Goal: Task Accomplishment & Management: Manage account settings

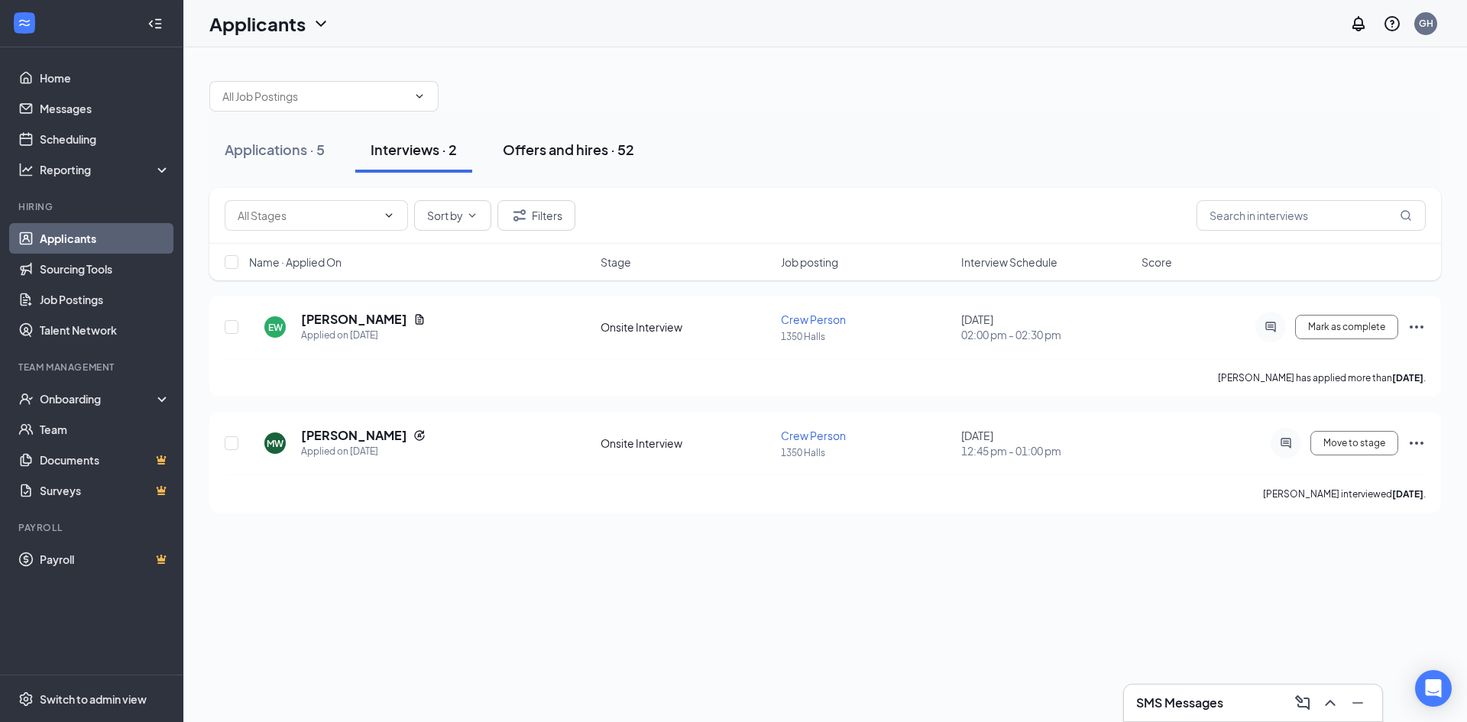
click at [570, 148] on div "Offers and hires · 52" at bounding box center [568, 149] width 131 height 19
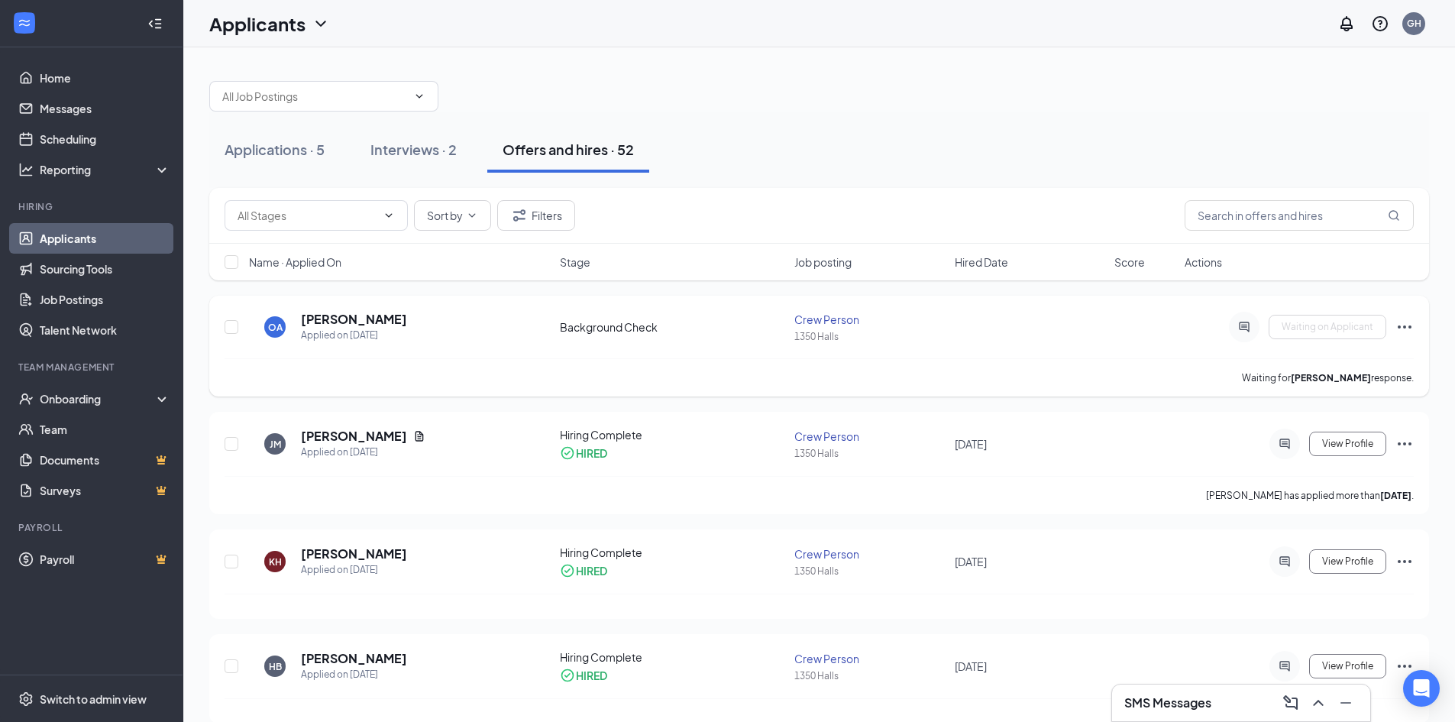
click at [1003, 342] on div "OA [PERSON_NAME] Applied on [DATE] Background Check Crew Person 1350 Halls Wait…" at bounding box center [820, 334] width 1190 height 47
click at [257, 157] on div "Applications · 5" at bounding box center [275, 149] width 100 height 19
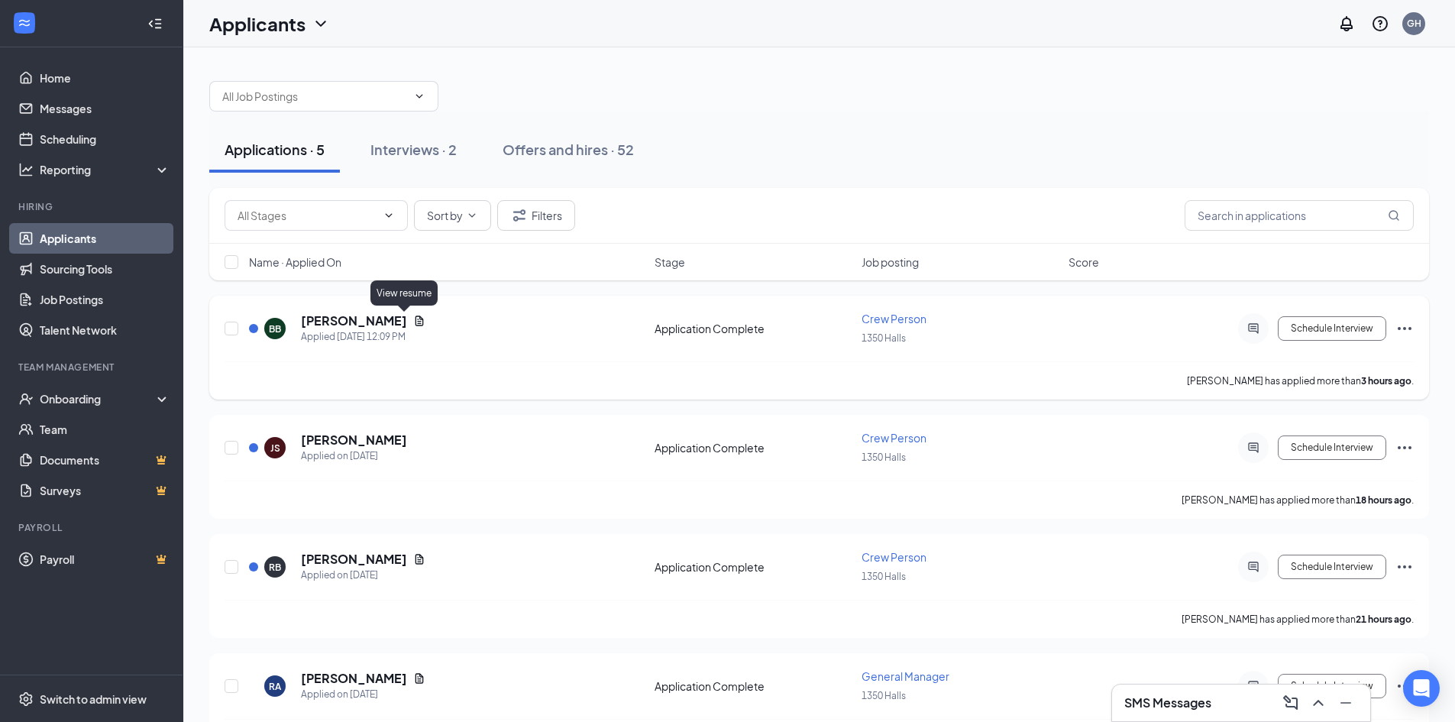
click at [413, 319] on icon "Document" at bounding box center [419, 321] width 12 height 12
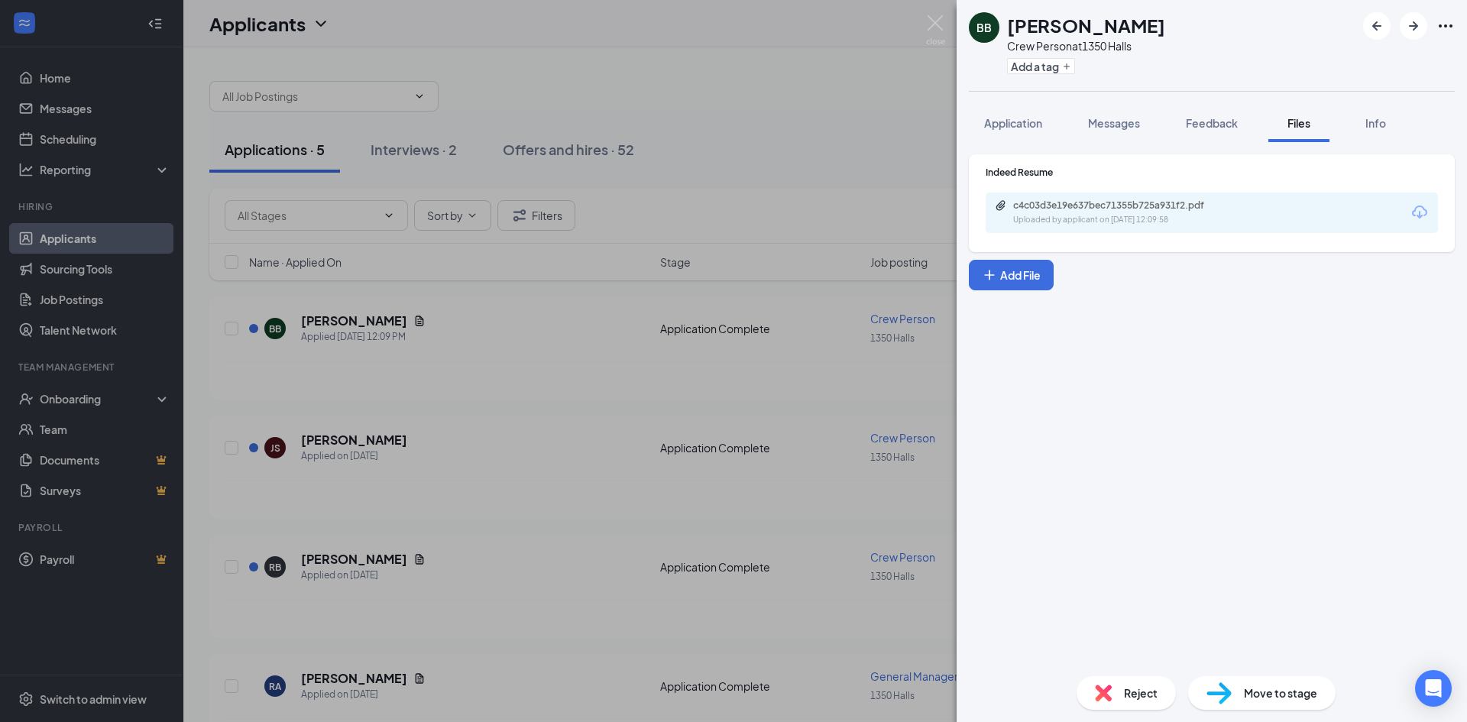
click at [1111, 222] on div "Uploaded by applicant on [DATE] 12:09:58" at bounding box center [1127, 220] width 229 height 12
click at [1007, 122] on span "Application" at bounding box center [1013, 123] width 58 height 14
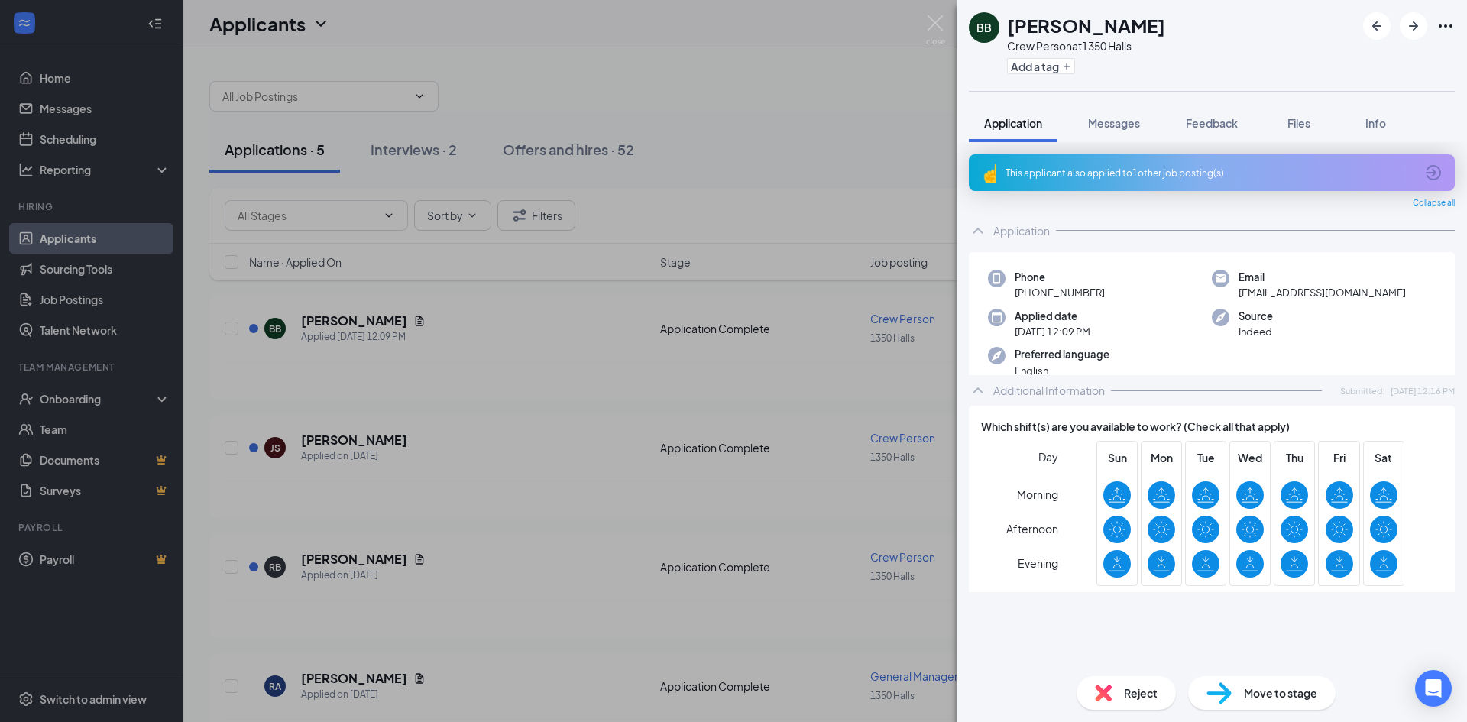
click at [1114, 183] on div "This applicant also applied to 1 other job posting(s)" at bounding box center [1212, 172] width 486 height 37
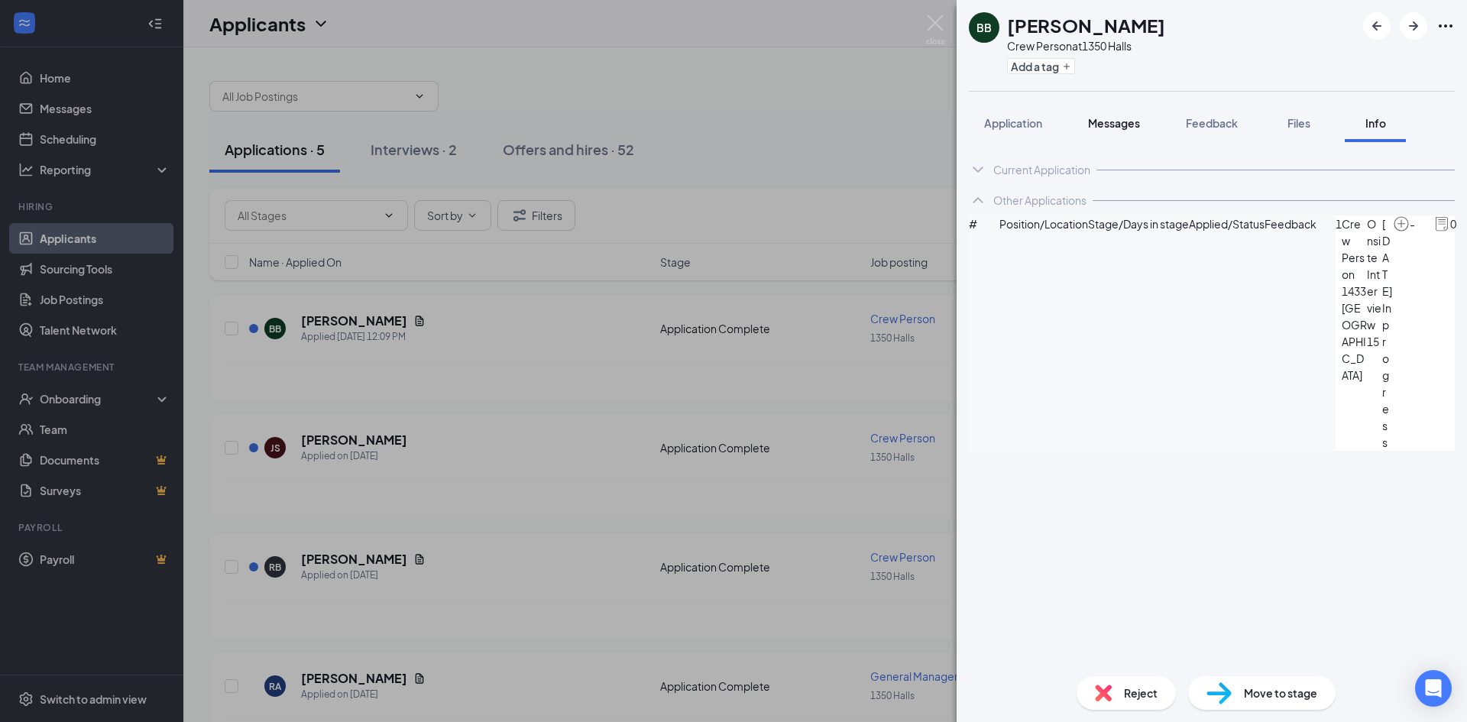
click at [1111, 119] on span "Messages" at bounding box center [1114, 123] width 52 height 14
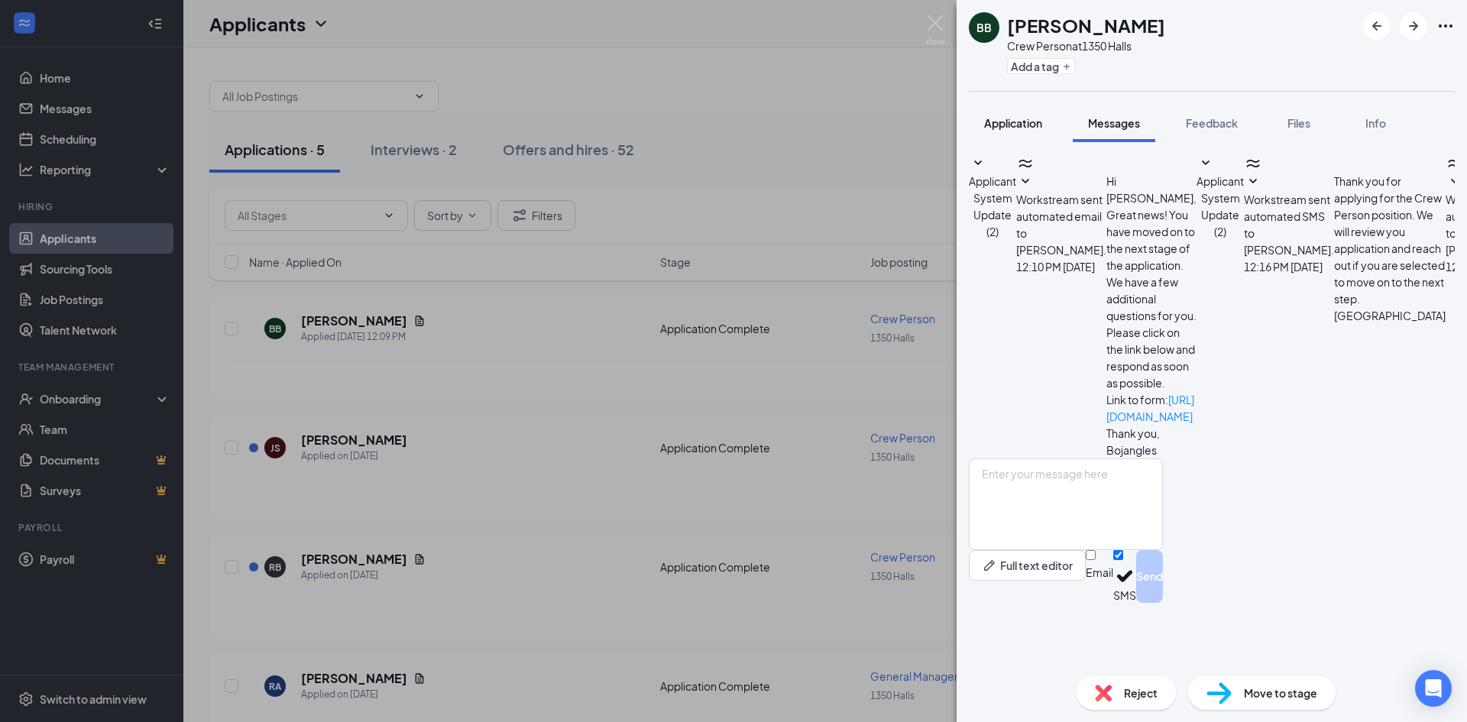
click at [1013, 125] on span "Application" at bounding box center [1013, 123] width 58 height 14
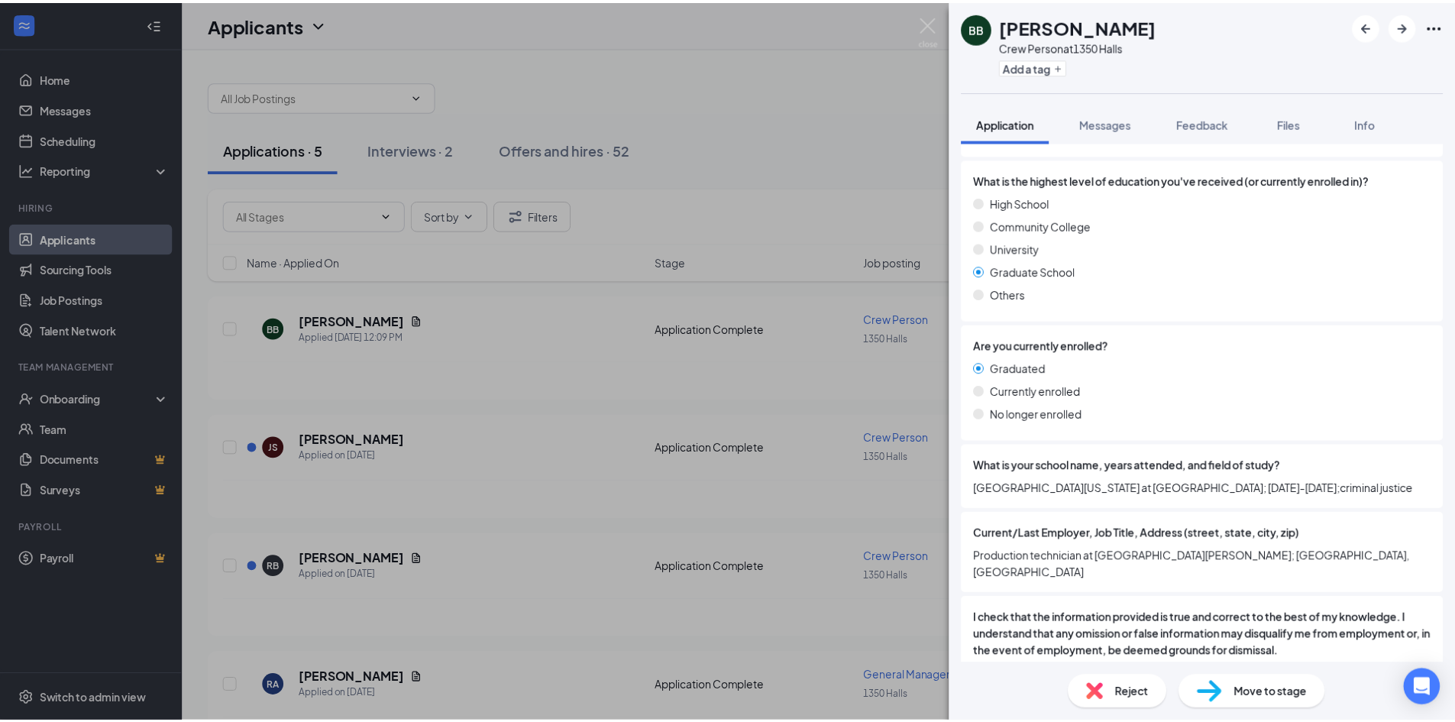
scroll to position [1520, 0]
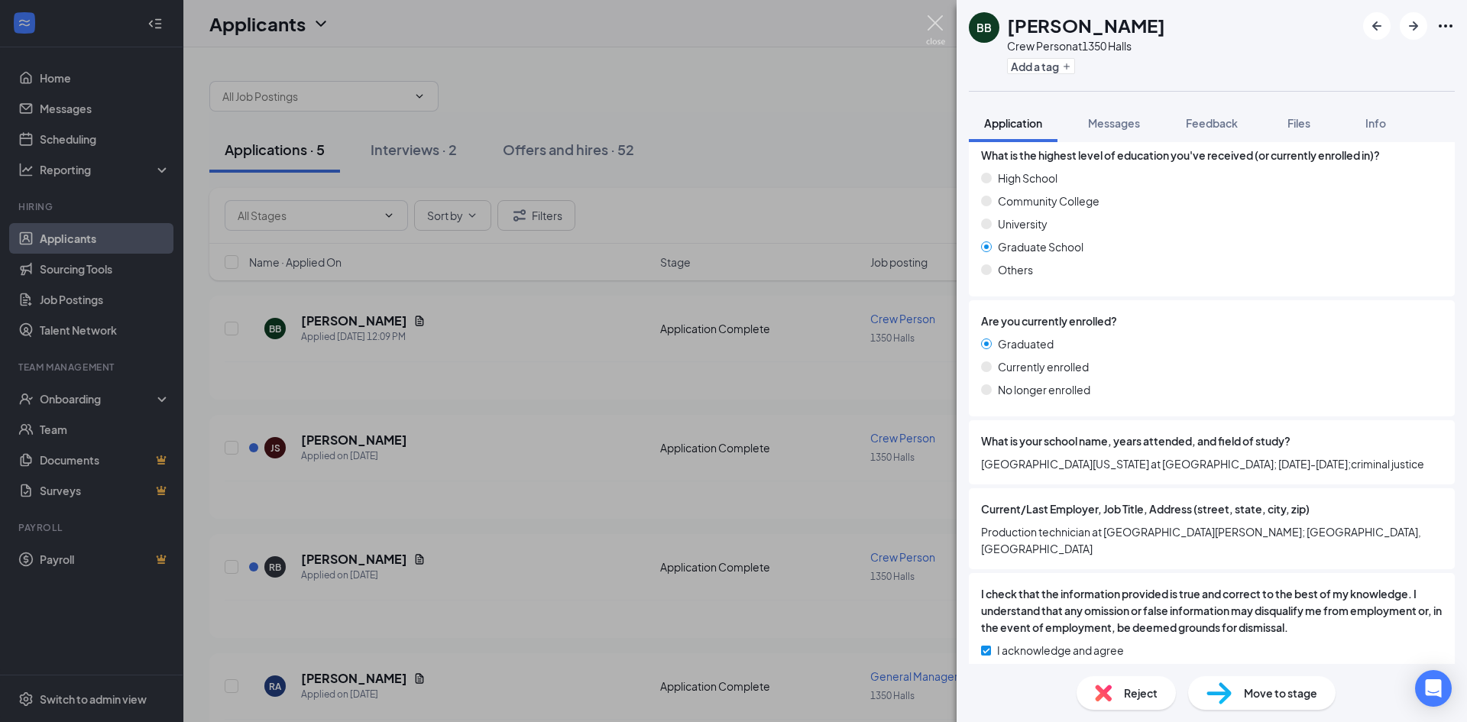
click at [940, 32] on img at bounding box center [935, 30] width 19 height 30
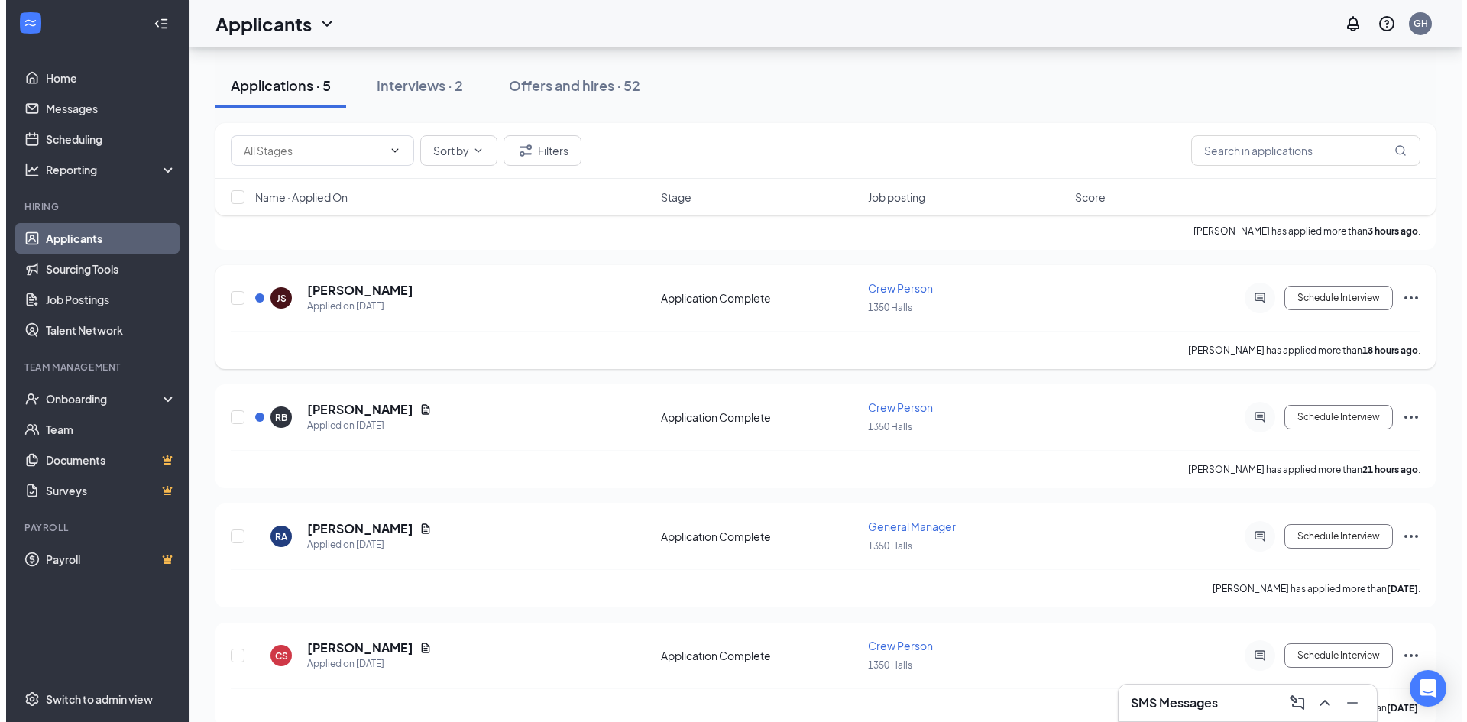
scroll to position [153, 0]
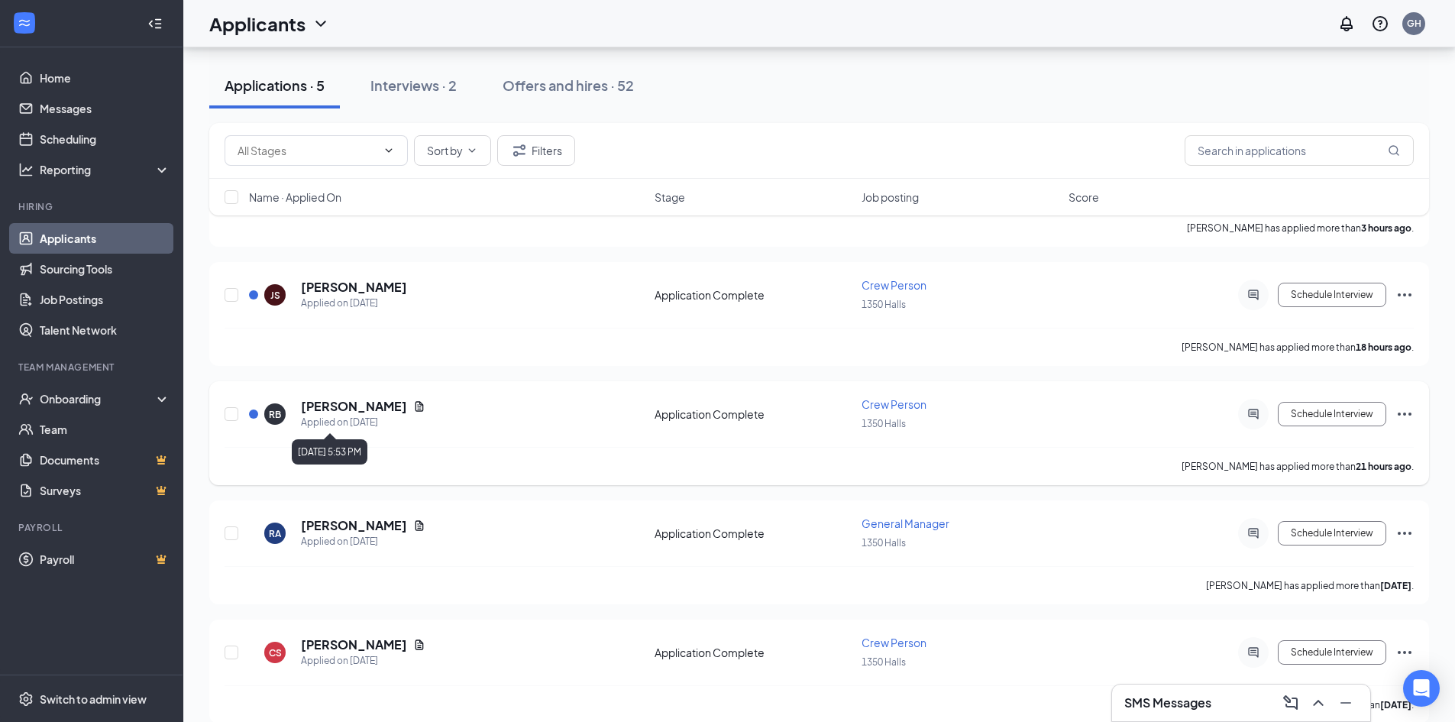
click at [393, 416] on div "Applied on [DATE]" at bounding box center [363, 422] width 125 height 15
click at [413, 403] on icon "Document" at bounding box center [419, 406] width 12 height 12
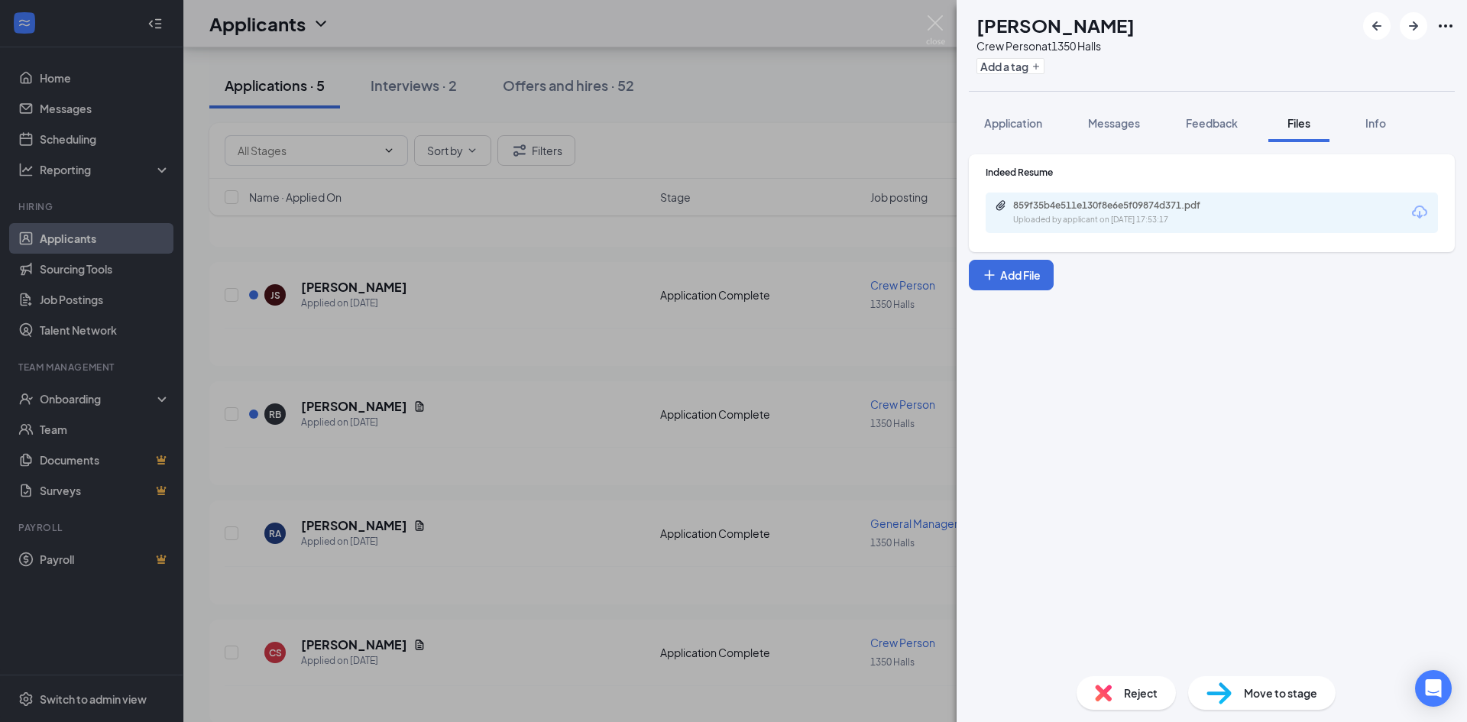
click at [1063, 228] on div "859f35b4e511e130f8e6e5f09874d371.pdf Uploaded by applicant on [DATE] 17:53:17" at bounding box center [1212, 213] width 452 height 40
click at [1061, 198] on div "859f35b4e511e130f8e6e5f09874d371.pdf Uploaded by applicant on [DATE] 17:53:17" at bounding box center [1212, 213] width 452 height 40
click at [1061, 204] on div "859f35b4e511e130f8e6e5f09874d371.pdf" at bounding box center [1120, 205] width 214 height 12
